Goal: Task Accomplishment & Management: Complete application form

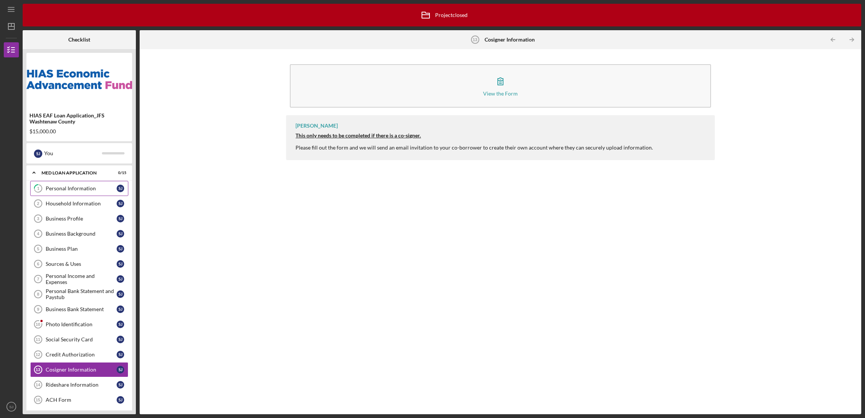
click at [74, 185] on div "Personal Information" at bounding box center [81, 188] width 71 height 6
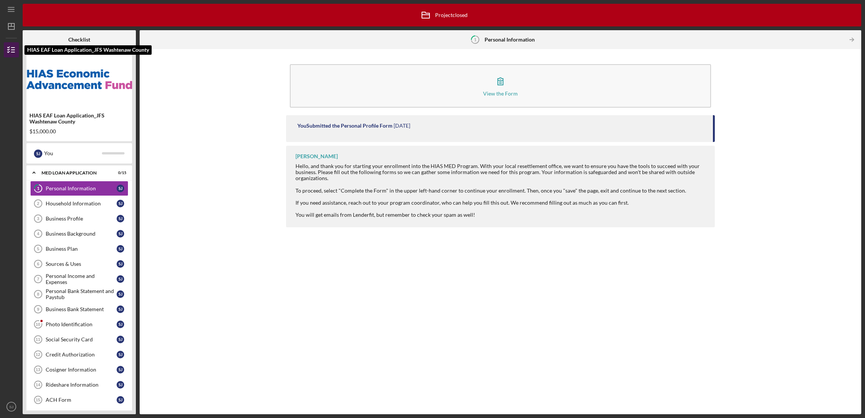
click at [10, 48] on icon "button" at bounding box center [11, 49] width 19 height 19
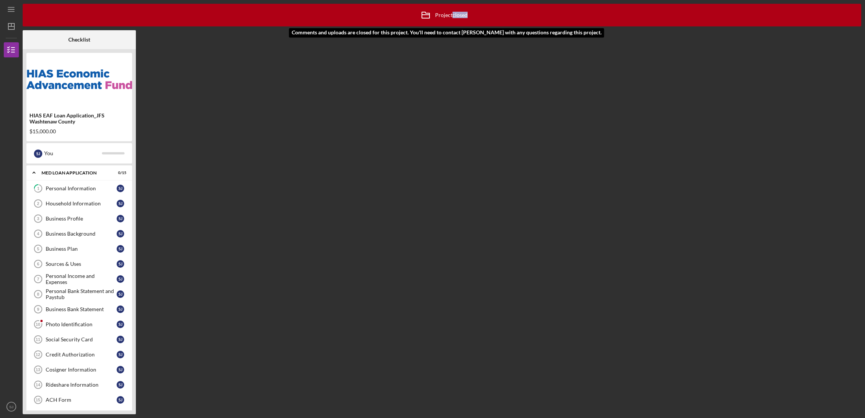
drag, startPoint x: 481, startPoint y: 18, endPoint x: 448, endPoint y: 21, distance: 33.7
click at [448, 21] on div "Icon/Archived Project closed Icon/Info" at bounding box center [442, 15] width 838 height 23
click at [261, 75] on div "Icon/Archived Project closed Icon/Info Checklist HIAS EAF Loan Application_JFS …" at bounding box center [442, 209] width 838 height 410
click at [9, 9] on icon "Icon/Menu" at bounding box center [11, 9] width 17 height 17
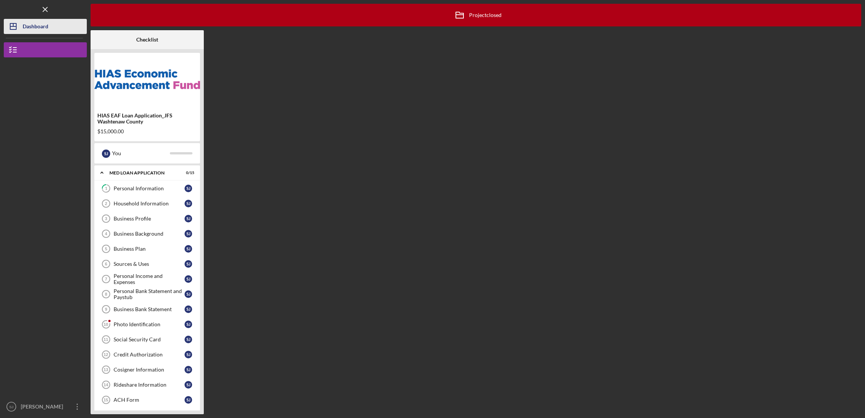
click at [12, 29] on polygon "button" at bounding box center [13, 26] width 6 height 6
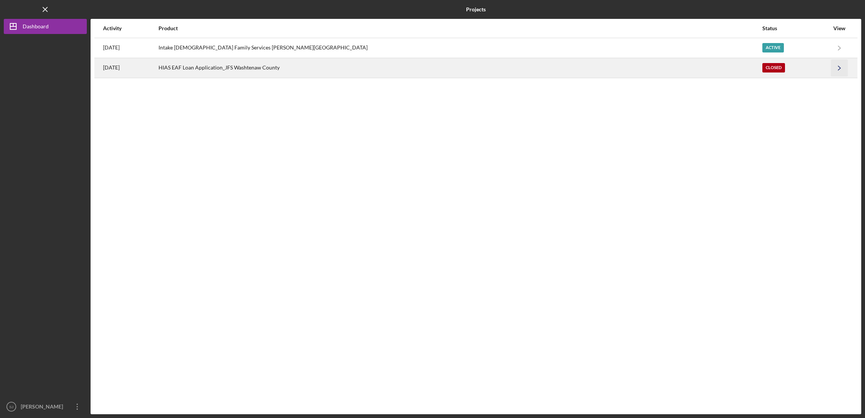
click at [837, 66] on icon "Icon/Navigate" at bounding box center [839, 67] width 17 height 17
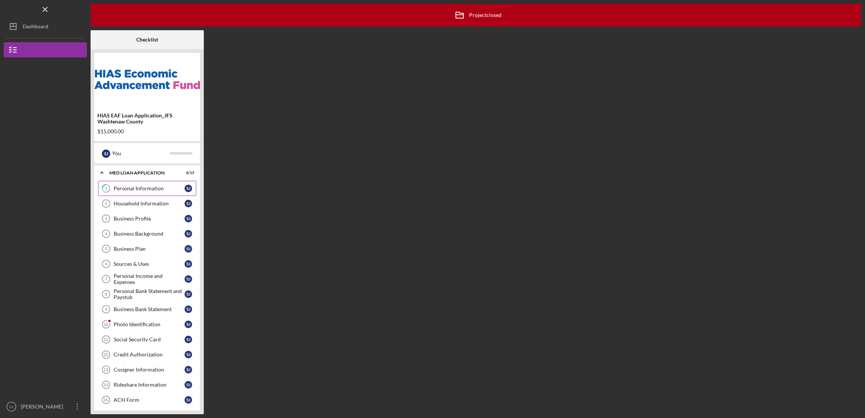
click at [126, 186] on div "Personal Information" at bounding box center [149, 188] width 71 height 6
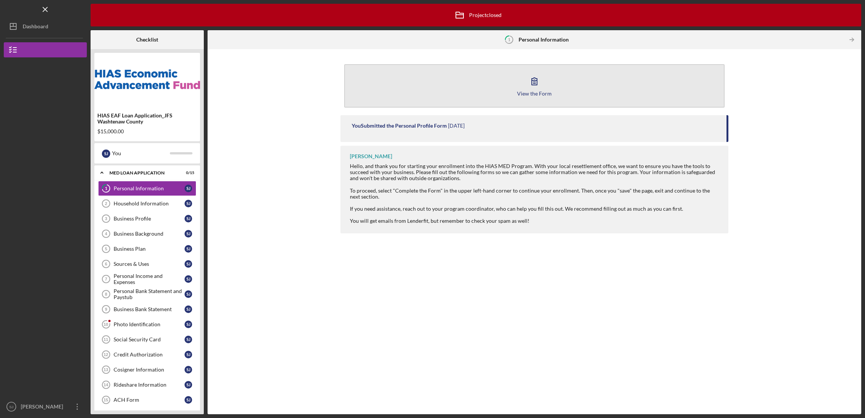
click at [529, 95] on div "View the Form" at bounding box center [534, 94] width 35 height 6
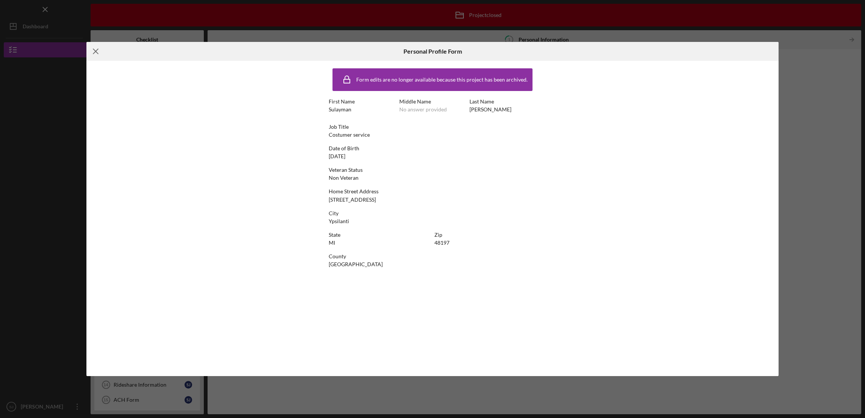
click at [97, 52] on icon "Icon/Menu Close" at bounding box center [95, 51] width 19 height 19
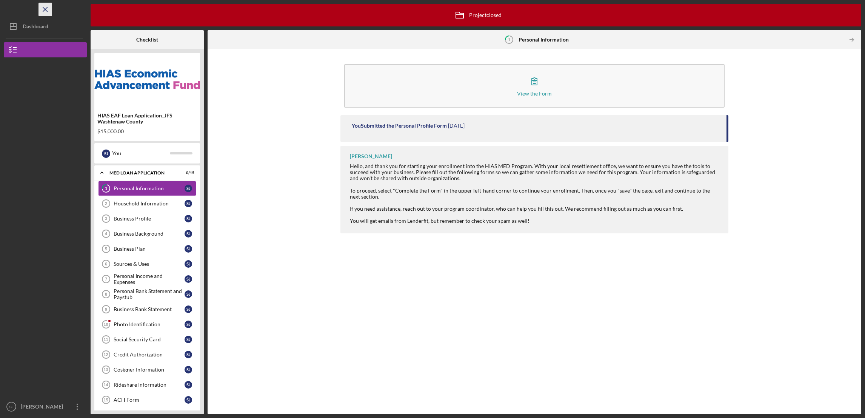
click at [47, 5] on icon "Icon/Menu Close" at bounding box center [45, 9] width 17 height 17
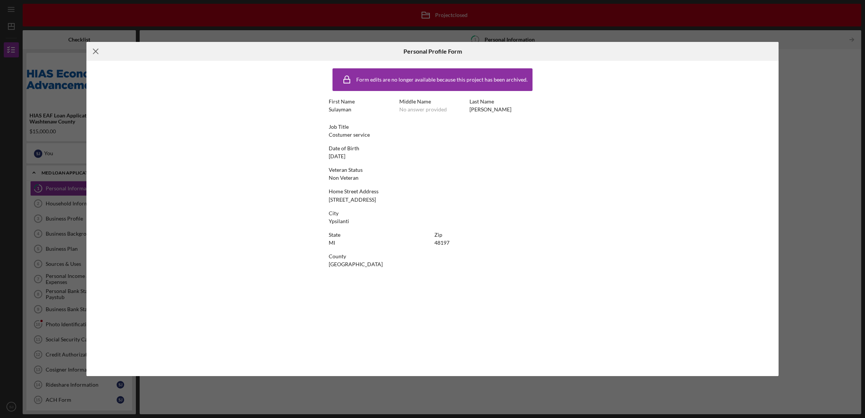
click at [94, 49] on icon "Icon/Menu Close" at bounding box center [95, 51] width 19 height 19
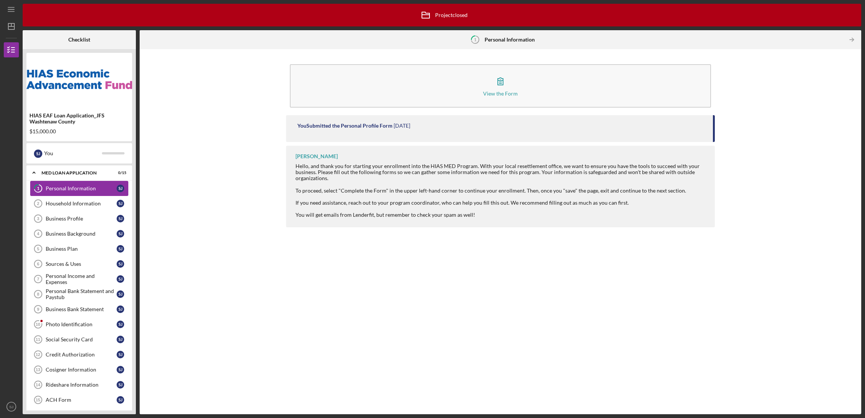
click at [61, 188] on div "Personal Information" at bounding box center [81, 188] width 71 height 6
click at [63, 202] on div "Household Information" at bounding box center [81, 203] width 71 height 6
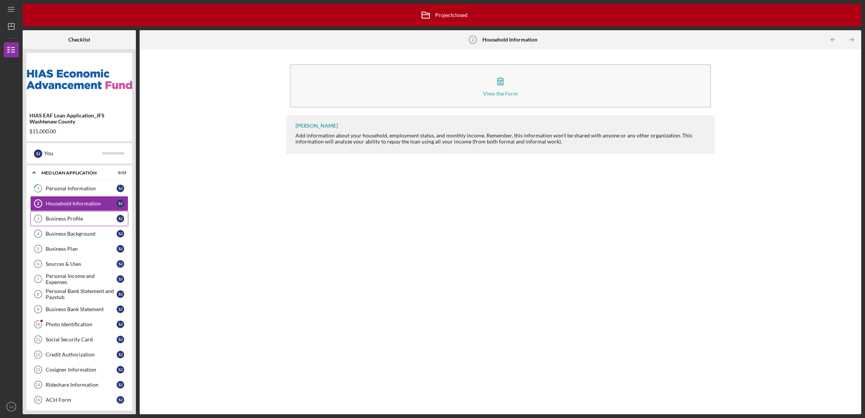
click at [63, 223] on link "Business Profile 3 Business Profile [PERSON_NAME]" at bounding box center [79, 218] width 98 height 15
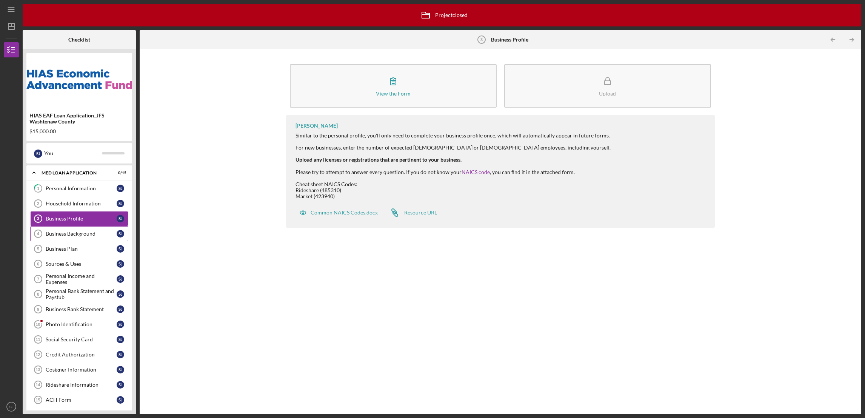
click at [66, 236] on div "Business Background" at bounding box center [81, 233] width 71 height 6
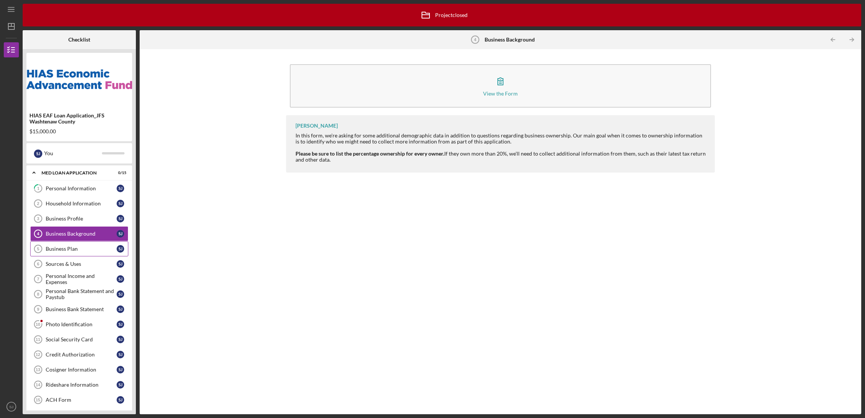
click at [64, 247] on div "Business Plan" at bounding box center [81, 249] width 71 height 6
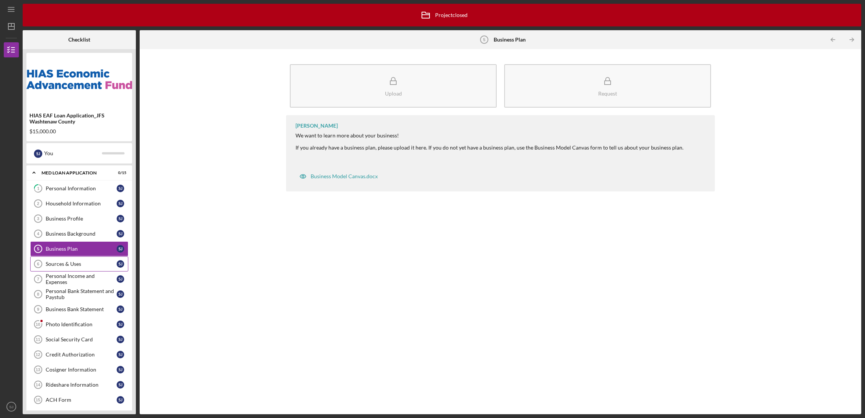
click at [62, 264] on div "Sources & Uses" at bounding box center [81, 264] width 71 height 6
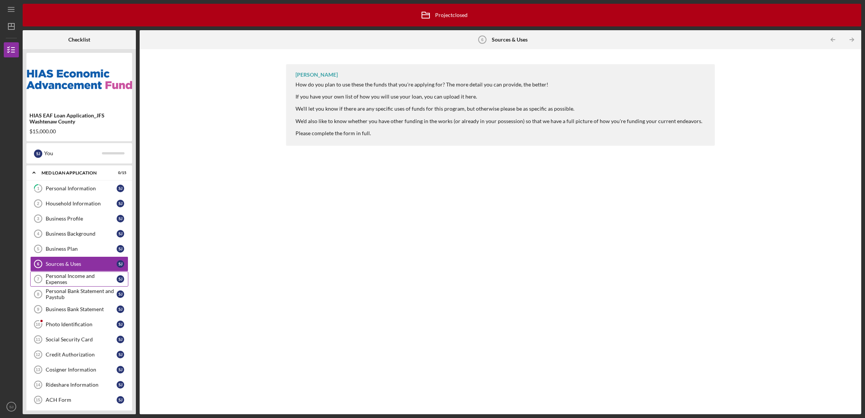
click at [60, 278] on div "Personal Income and Expenses" at bounding box center [81, 279] width 71 height 12
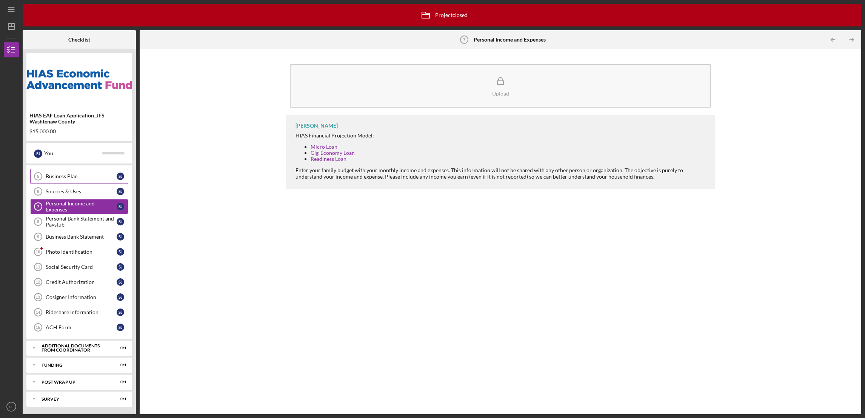
scroll to position [74, 0]
click at [68, 251] on div "Photo Identification" at bounding box center [81, 252] width 71 height 6
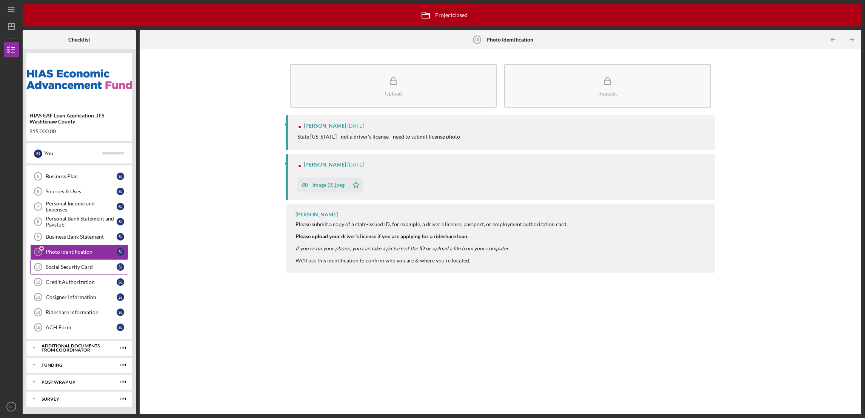
click at [71, 266] on div "Social Security Card" at bounding box center [81, 267] width 71 height 6
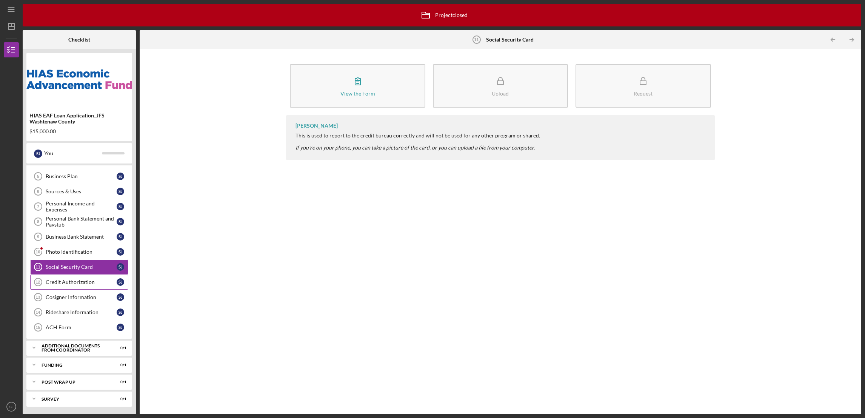
click at [70, 280] on div "Credit Authorization" at bounding box center [81, 282] width 71 height 6
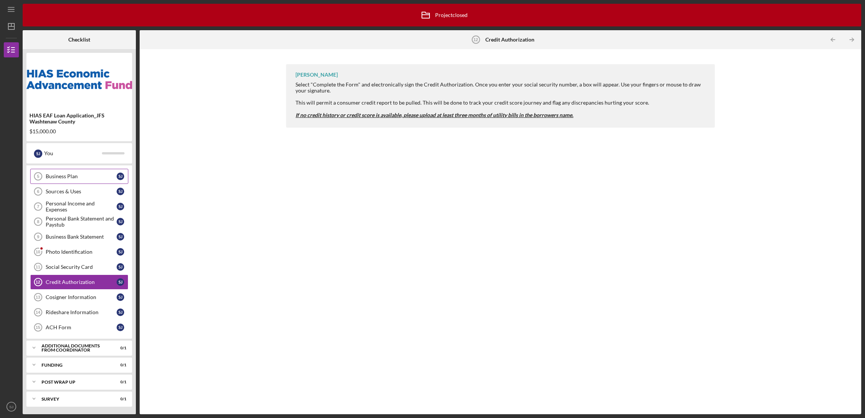
click at [78, 170] on link "Business Plan 5 Business Plan [PERSON_NAME]" at bounding box center [79, 176] width 98 height 15
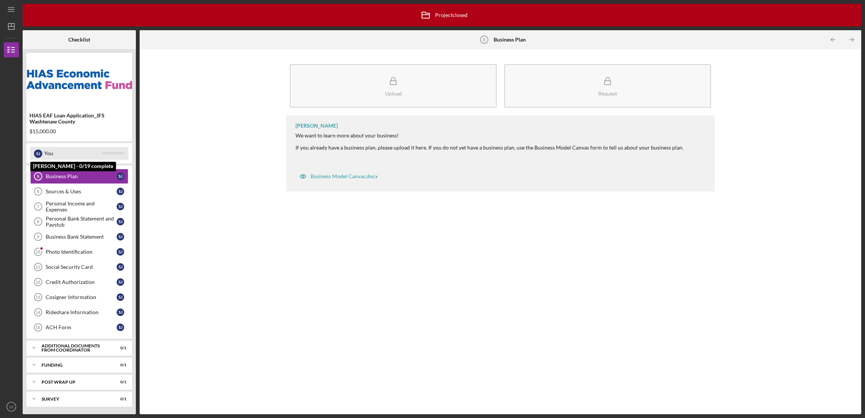
click at [37, 152] on div "[PERSON_NAME]" at bounding box center [38, 153] width 8 height 8
click at [12, 10] on icon "Icon/Menu" at bounding box center [11, 9] width 17 height 17
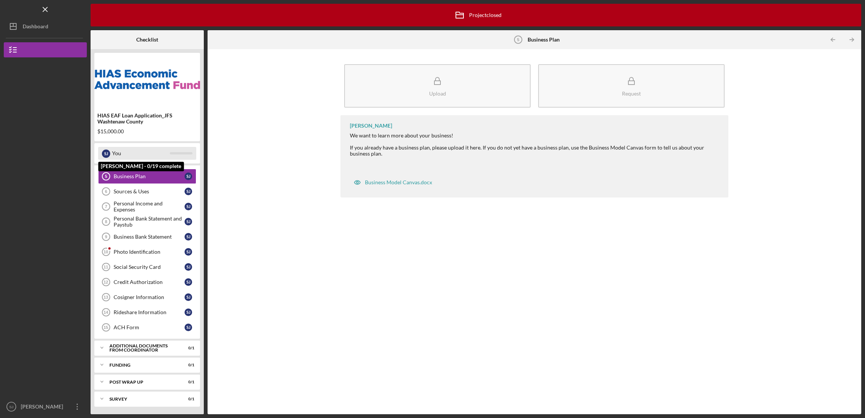
click at [105, 151] on div "[PERSON_NAME]" at bounding box center [106, 153] width 8 height 8
click at [123, 174] on div "Business Plan" at bounding box center [149, 176] width 71 height 6
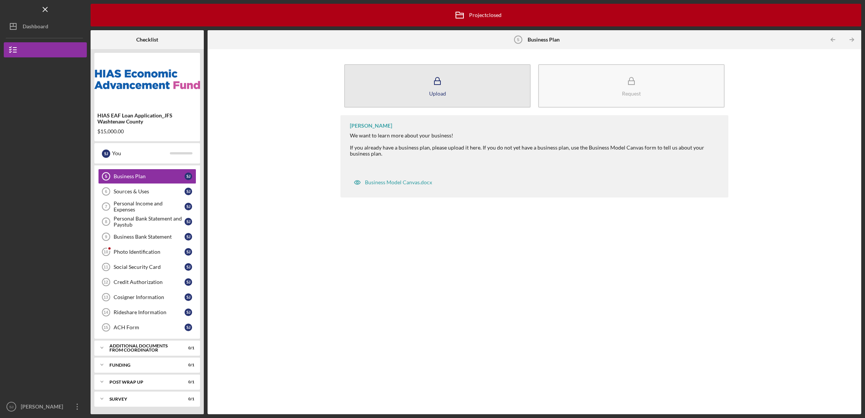
click at [434, 99] on button "Upload" at bounding box center [437, 85] width 186 height 43
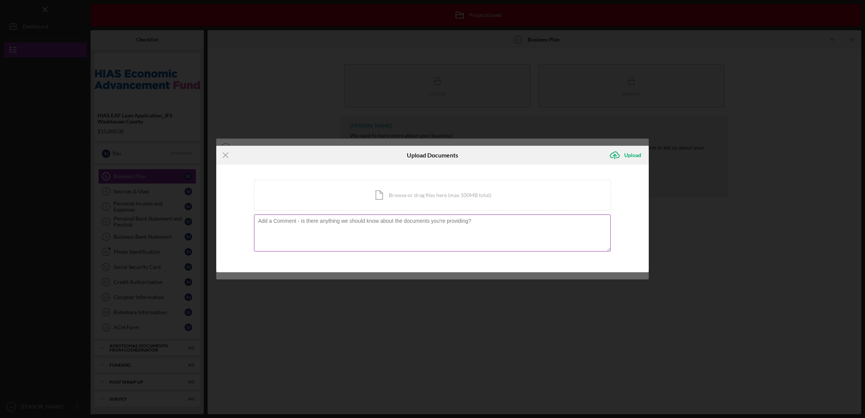
click at [299, 230] on textarea at bounding box center [432, 232] width 356 height 37
click at [262, 217] on div at bounding box center [432, 233] width 357 height 38
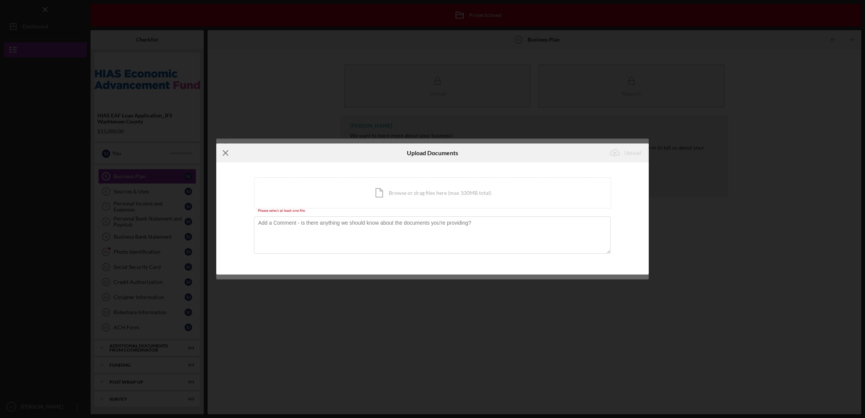
click at [227, 151] on line at bounding box center [225, 153] width 5 height 5
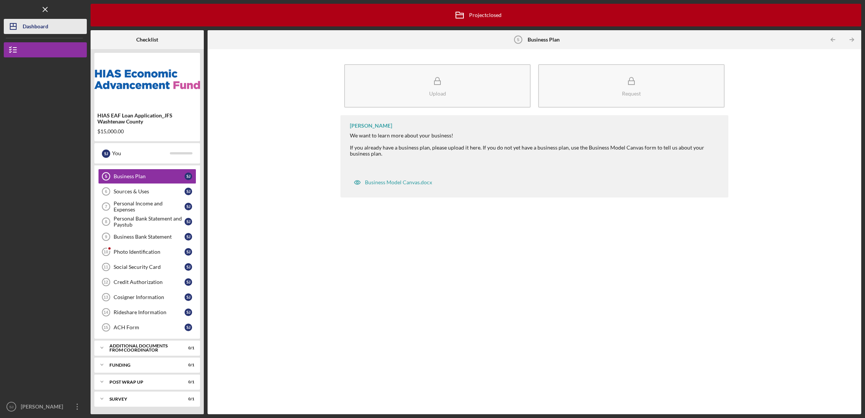
click at [17, 30] on icon "Icon/Dashboard" at bounding box center [13, 26] width 19 height 19
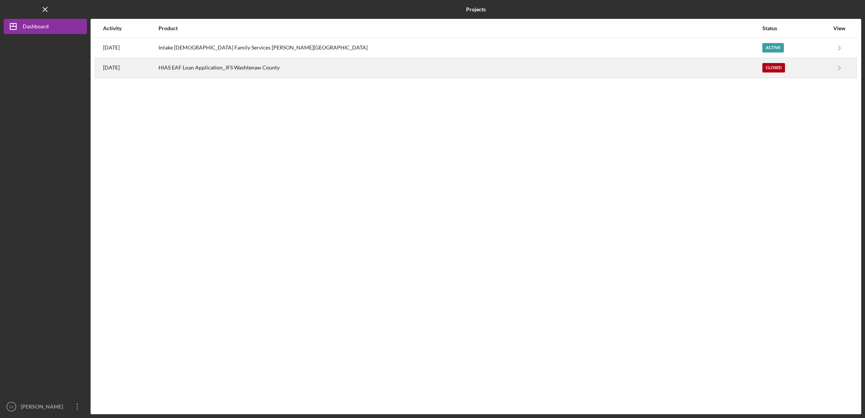
click at [297, 68] on div "HIAS EAF Loan Application_JFS Washtenaw County" at bounding box center [459, 67] width 603 height 19
